Goal: Find specific page/section: Find specific page/section

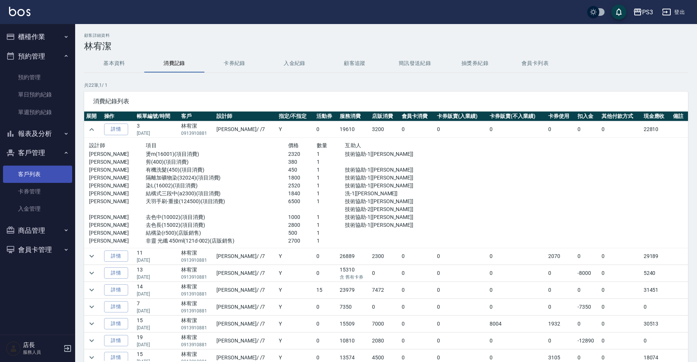
click at [37, 174] on link "客戶列表" at bounding box center [37, 174] width 69 height 17
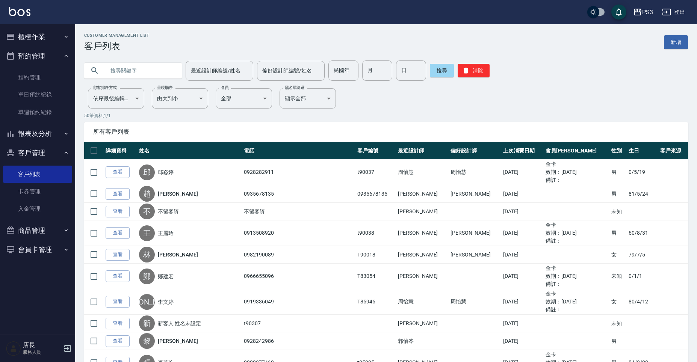
click at [123, 54] on div "最近設計師編號/姓名 最近設計師編號/姓名 偏好設計師編號/姓名 偏好設計師編號/姓名 民國年 民國年 月 月 日 日 搜尋 清除" at bounding box center [381, 65] width 612 height 29
click at [128, 74] on input "text" at bounding box center [140, 70] width 71 height 20
type input "0937383578"
click at [93, 70] on icon at bounding box center [94, 70] width 9 height 9
click at [151, 71] on input "0937383578" at bounding box center [140, 70] width 71 height 20
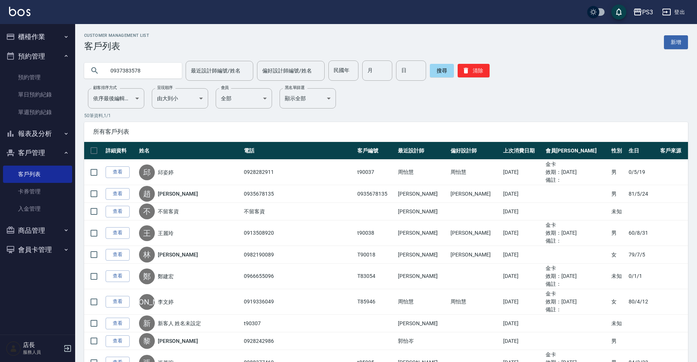
click at [152, 71] on input "0937383578" at bounding box center [140, 70] width 71 height 20
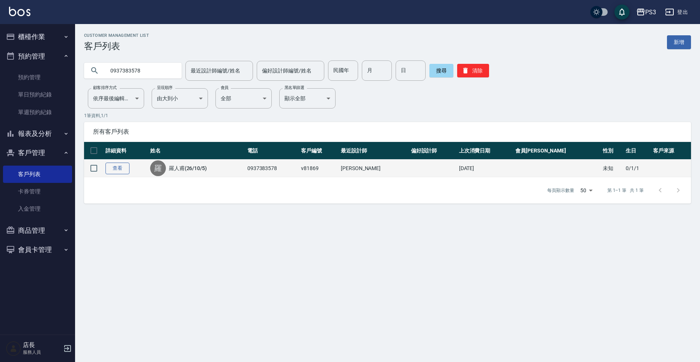
click at [120, 170] on link "查看" at bounding box center [118, 169] width 24 height 12
